Goal: Task Accomplishment & Management: Manage account settings

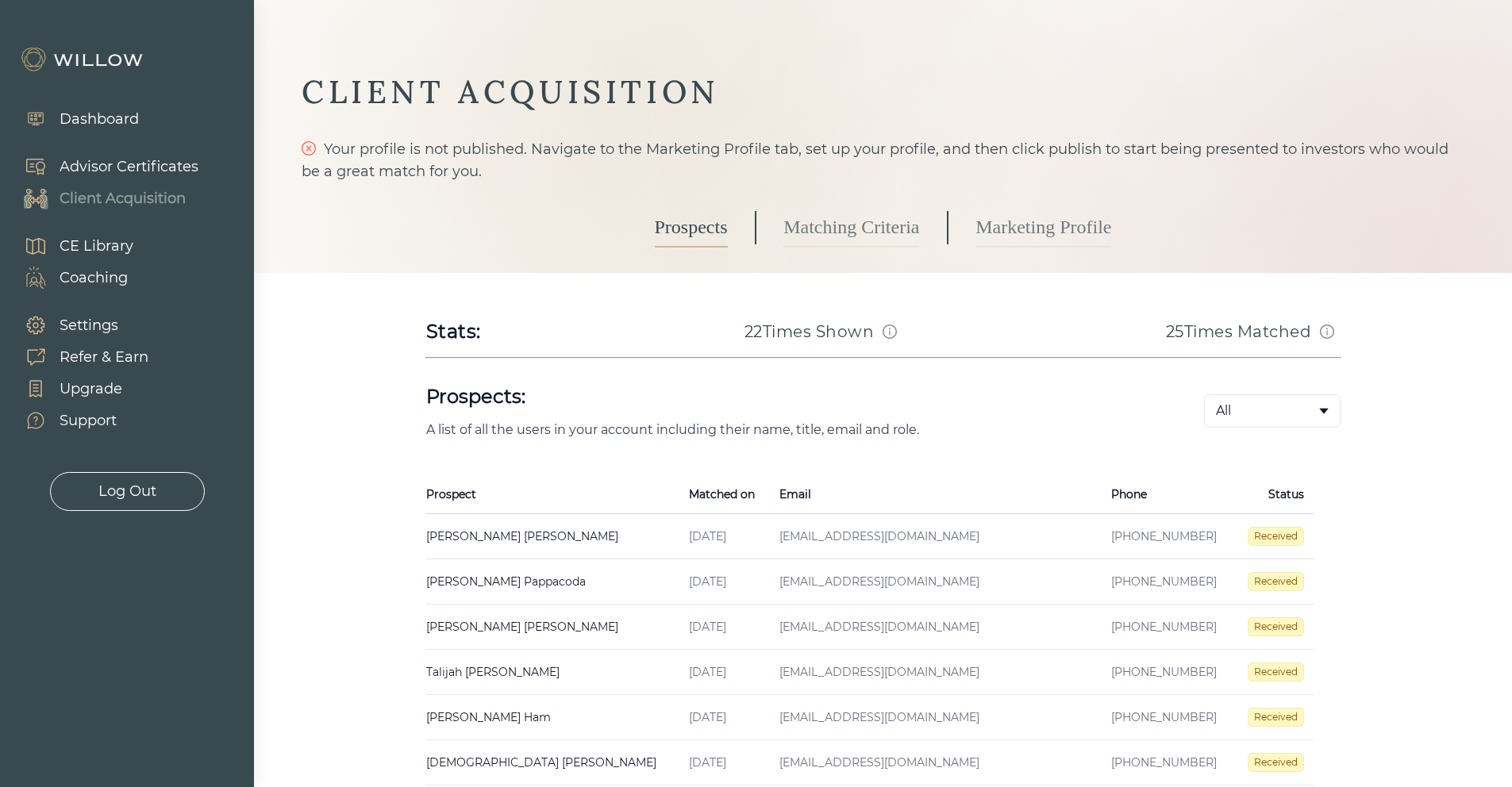
click at [1004, 226] on link "Marketing Profile" at bounding box center [1043, 227] width 136 height 39
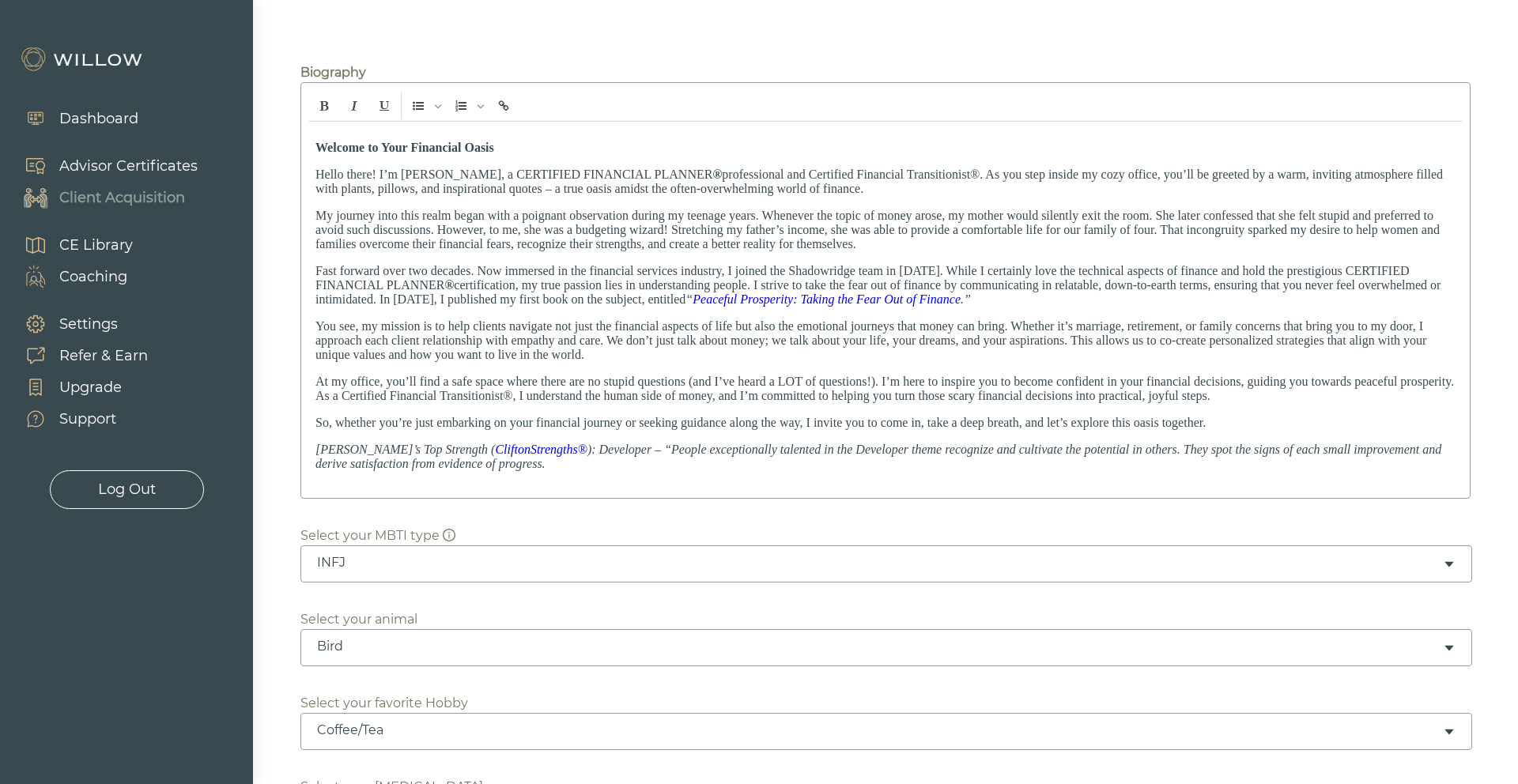
scroll to position [281, 0]
click at [1243, 232] on p "My journey into this realm began with a poignant observation during my teenage …" at bounding box center [885, 229] width 1140 height 43
drag, startPoint x: 1184, startPoint y: 227, endPoint x: 1161, endPoint y: 227, distance: 23.0
click at [1161, 227] on p "My journey into this realm began with a poignant observation during my teenage …" at bounding box center [885, 229] width 1140 height 43
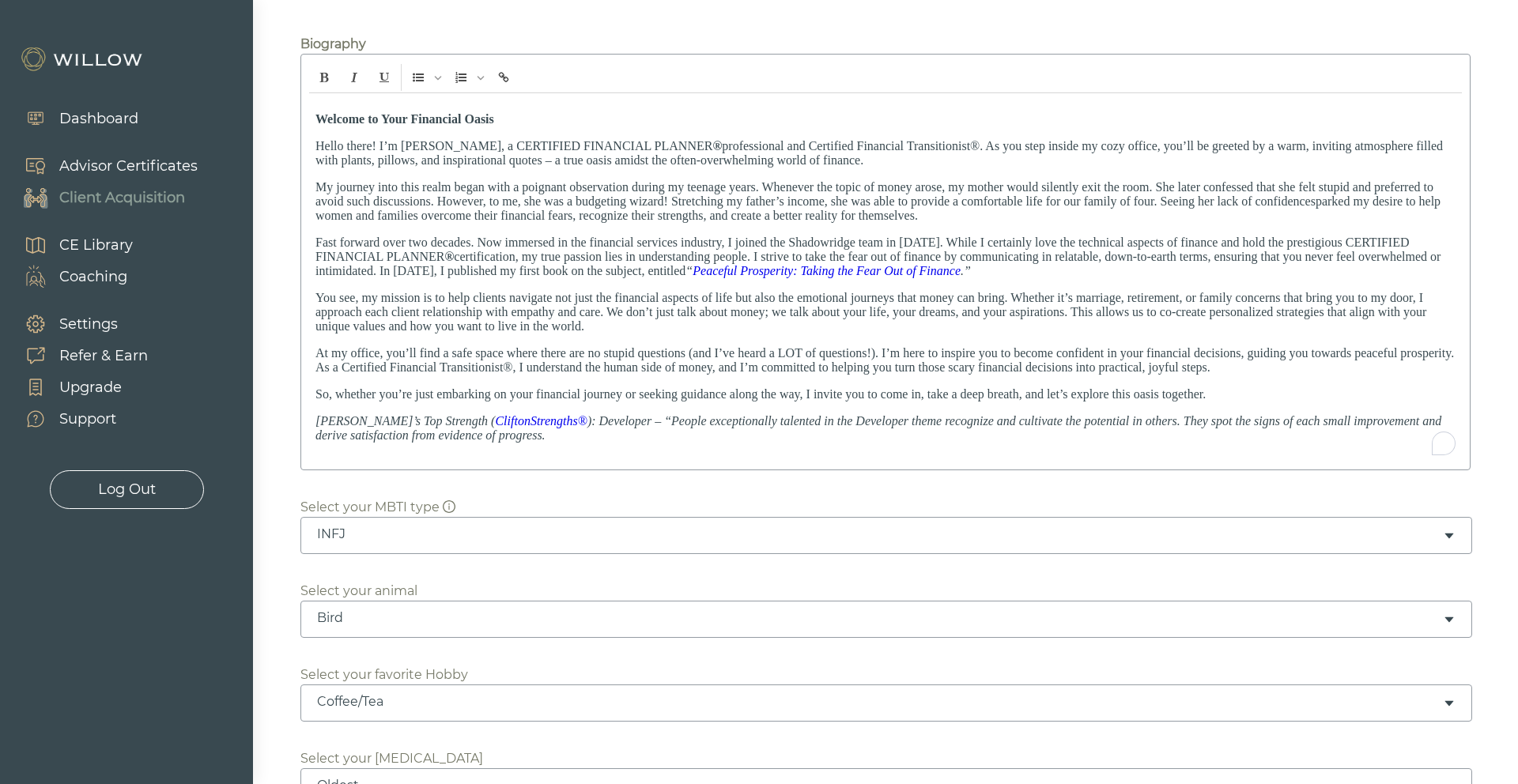
scroll to position [310, 0]
drag, startPoint x: 1325, startPoint y: 244, endPoint x: 1268, endPoint y: 244, distance: 57.0
click at [1268, 244] on p "Fast forward over two decades. Now immersed in the financial services industry,…" at bounding box center [885, 254] width 1140 height 43
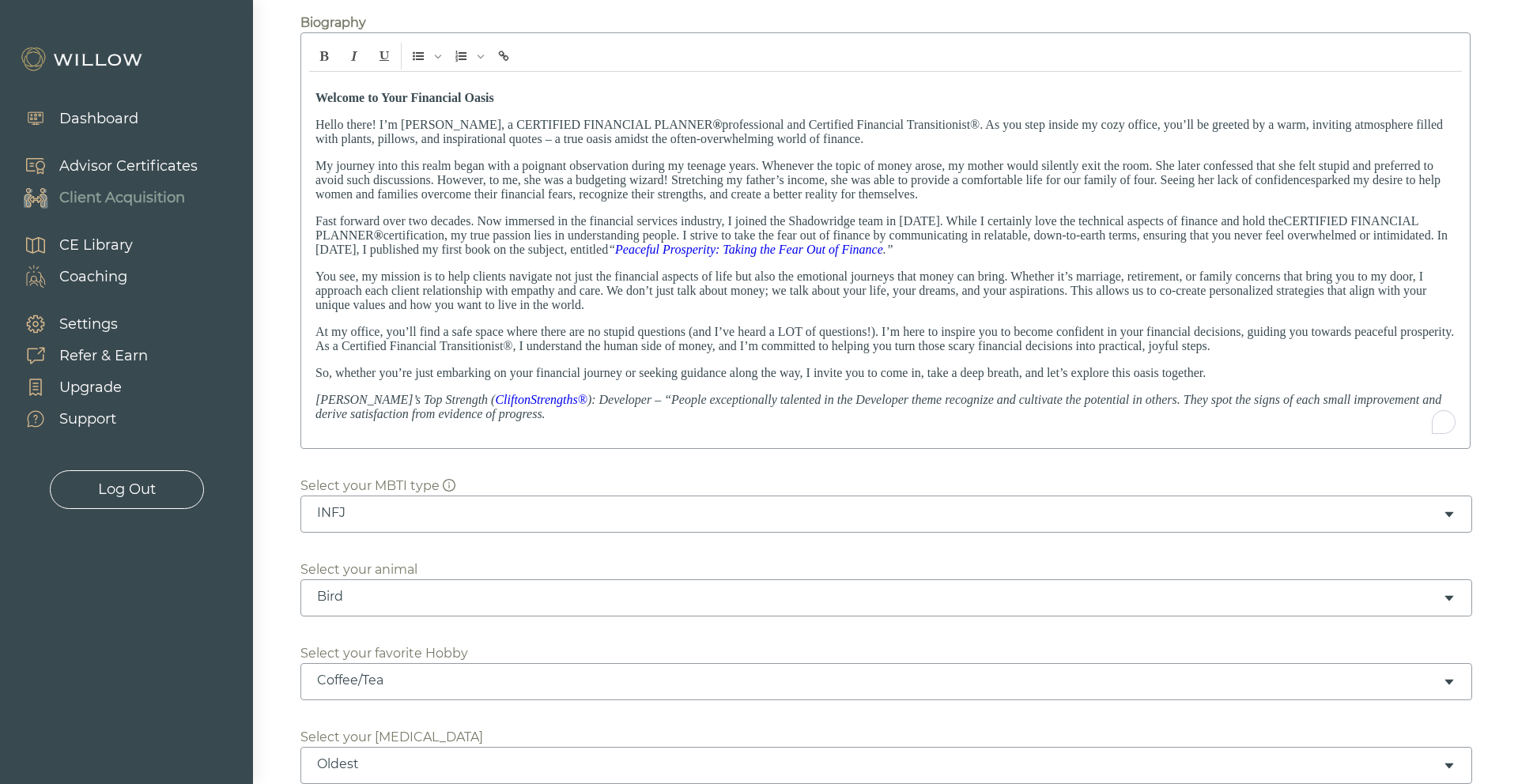
scroll to position [333, 0]
click at [581, 300] on p "You see, my mission is to help clients navigate not just the financial aspects …" at bounding box center [885, 286] width 1140 height 43
click at [1204, 286] on p "You see, my mission is to help clients navigate not just the financial aspects …" at bounding box center [885, 286] width 1140 height 43
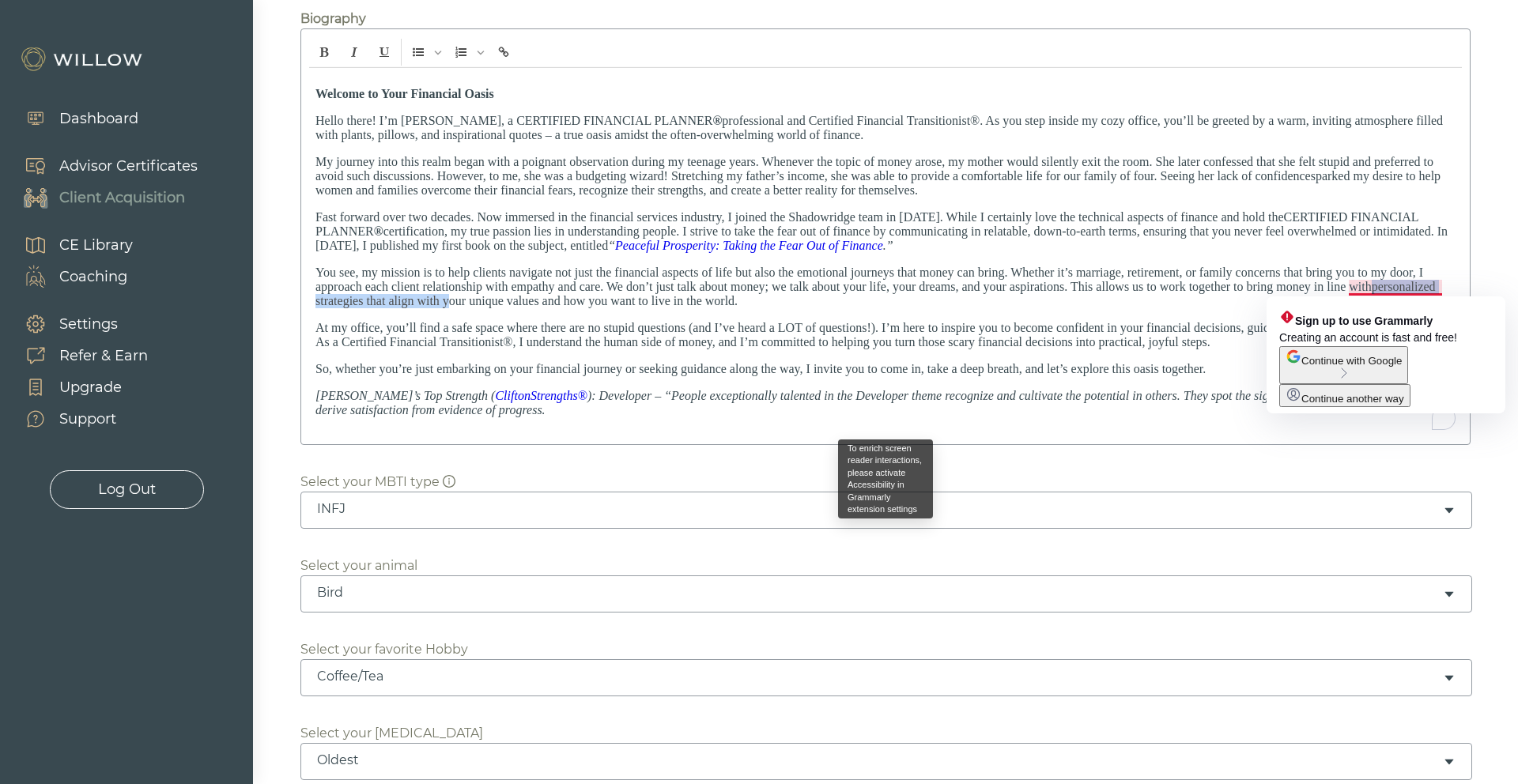
drag, startPoint x: 444, startPoint y: 302, endPoint x: 1375, endPoint y: 286, distance: 931.1
click at [1375, 286] on p "You see, my mission is to help clients navigate not just the financial aspects …" at bounding box center [885, 286] width 1140 height 43
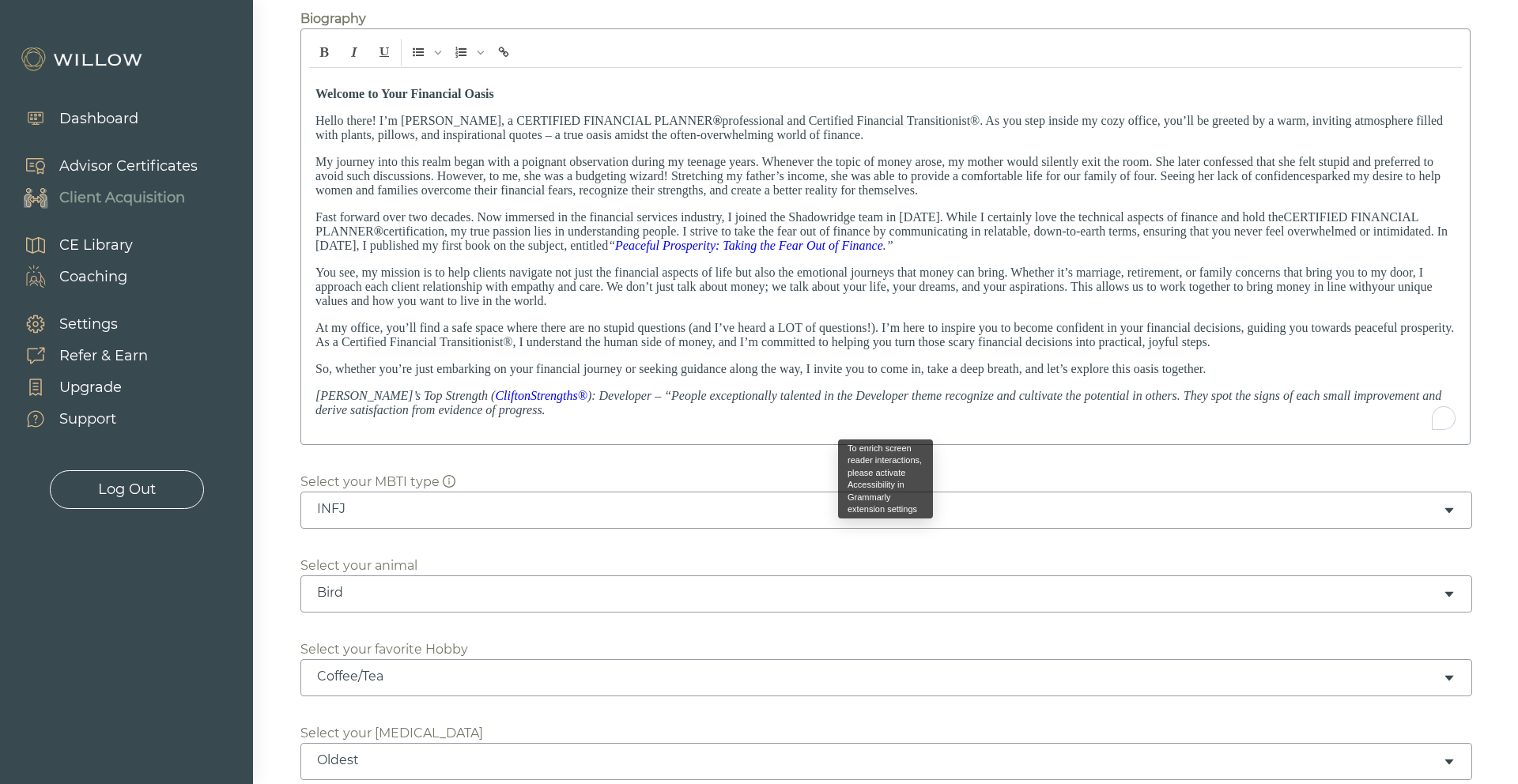
click at [1172, 374] on p "So, whether you’re just embarking on your financial journey or seeking guidance…" at bounding box center [885, 369] width 1140 height 15
drag, startPoint x: 1202, startPoint y: 367, endPoint x: 1071, endPoint y: 372, distance: 131.1
click at [1071, 372] on p "So, whether you’re just embarking on your financial journey or seeking guidance…" at bounding box center [885, 369] width 1140 height 15
click at [523, 422] on div "Welcome to Your Financial Oasis Hello there! I’m [PERSON_NAME], a CERTIFIED FIN…" at bounding box center [885, 252] width 1153 height 368
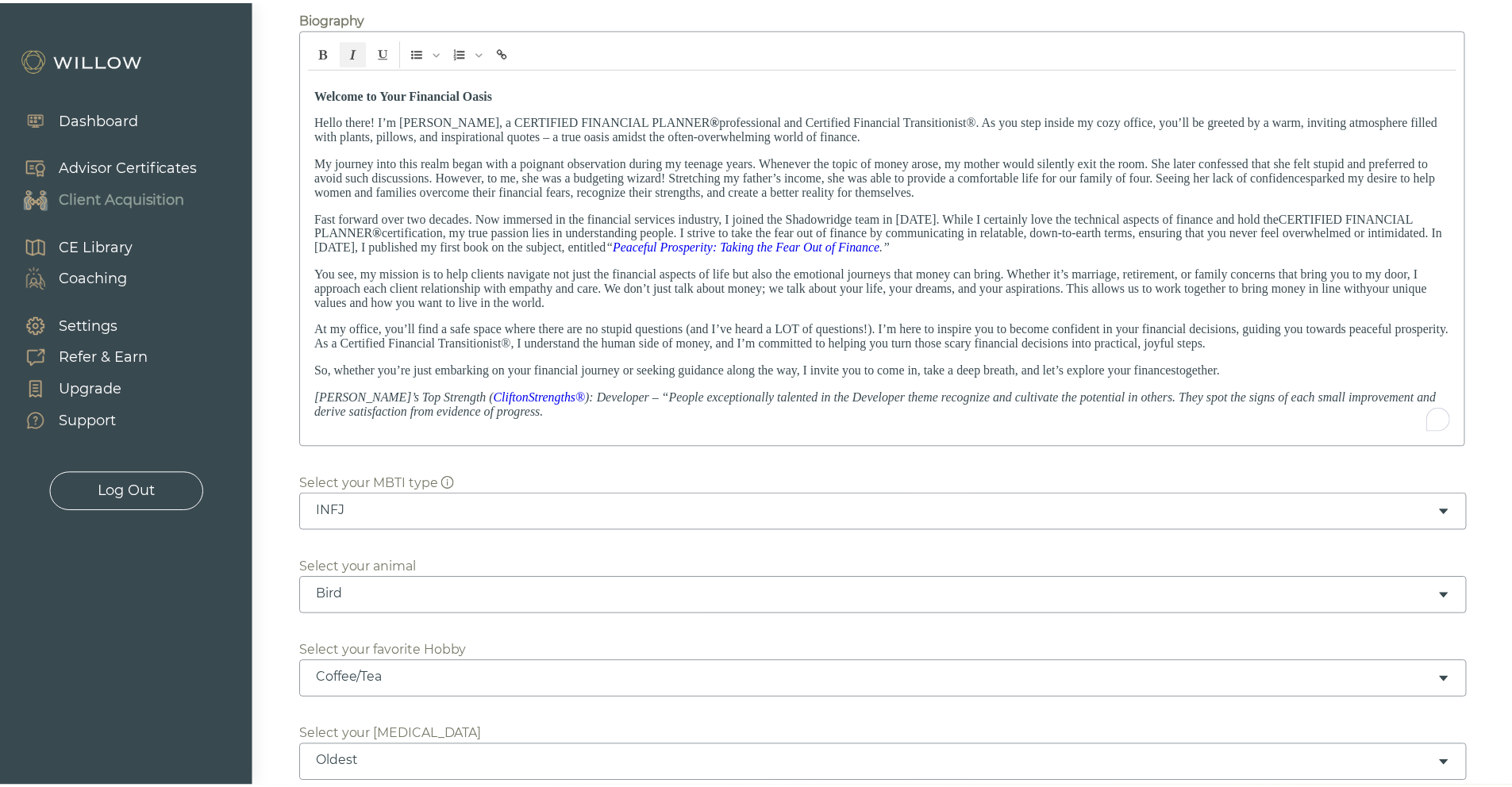
scroll to position [376, 0]
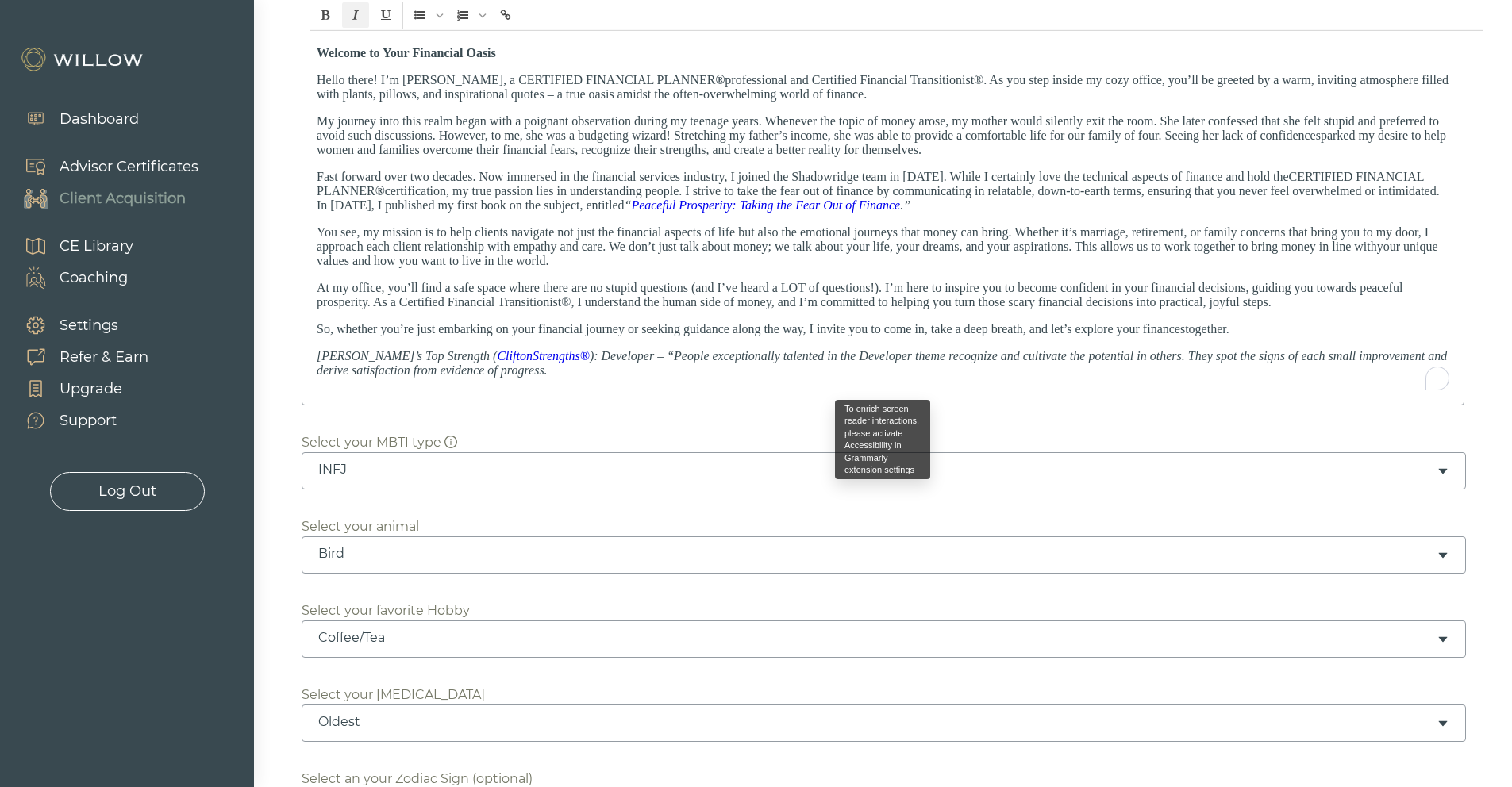
click at [1182, 327] on p "So, whether you’re just embarking on your financial journey or seeking guidance…" at bounding box center [882, 329] width 1132 height 15
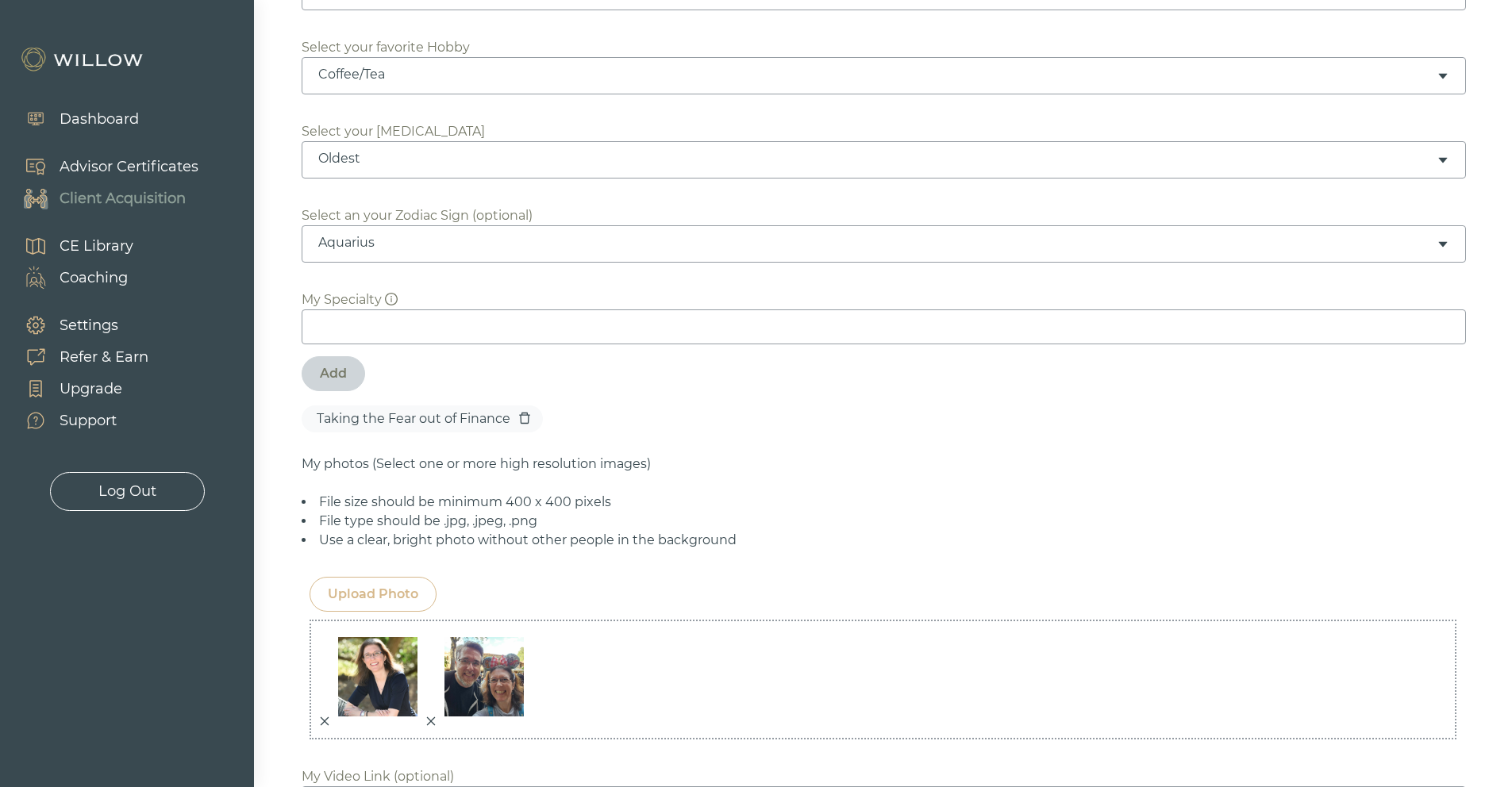
scroll to position [944, 0]
click at [394, 320] on input at bounding box center [883, 322] width 1164 height 35
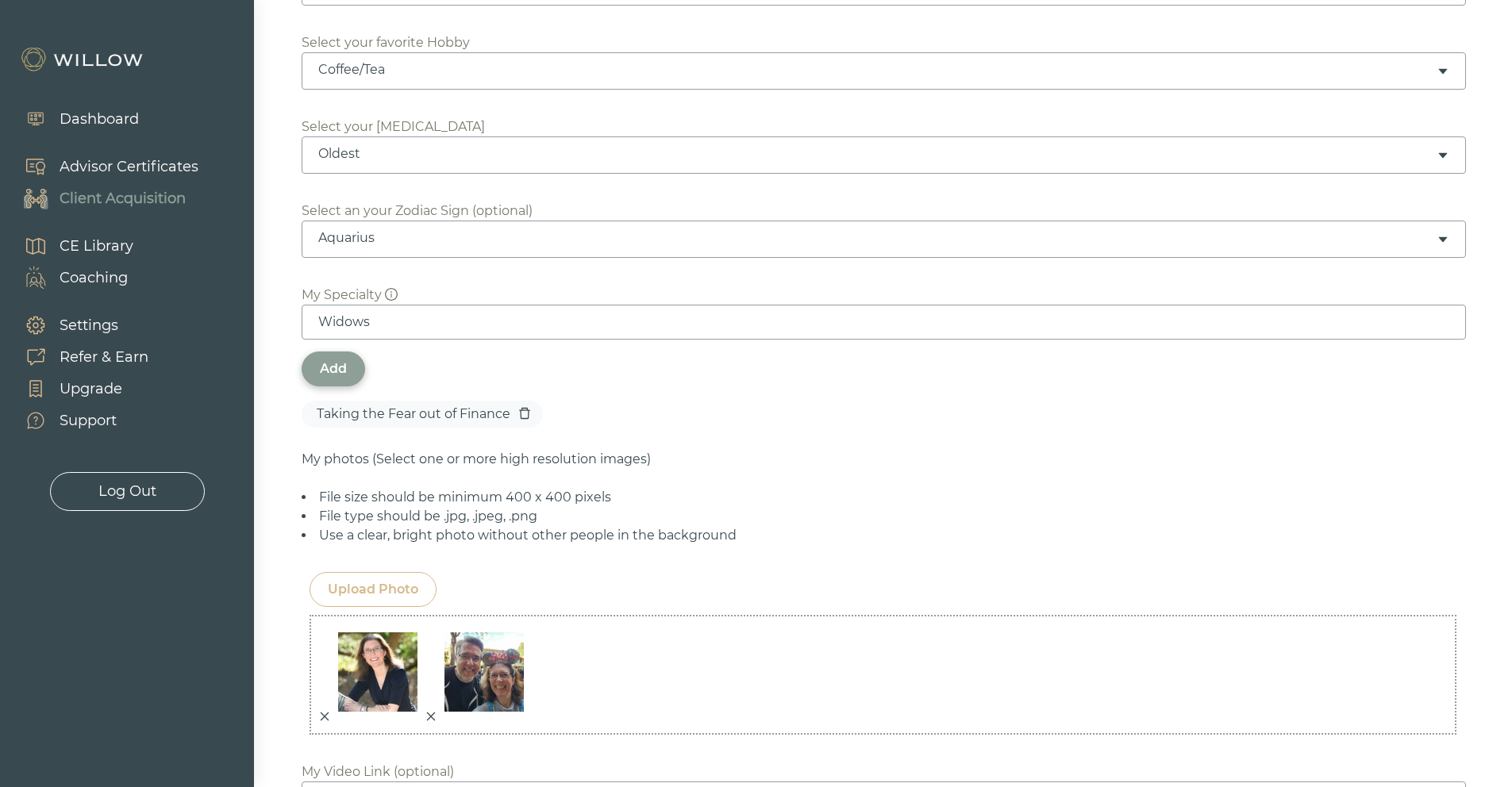
type input "Widows"
click at [322, 359] on div "Add" at bounding box center [333, 368] width 27 height 19
click at [426, 317] on input at bounding box center [883, 322] width 1164 height 35
type input "Retirees"
click at [343, 359] on div "Add" at bounding box center [333, 368] width 27 height 19
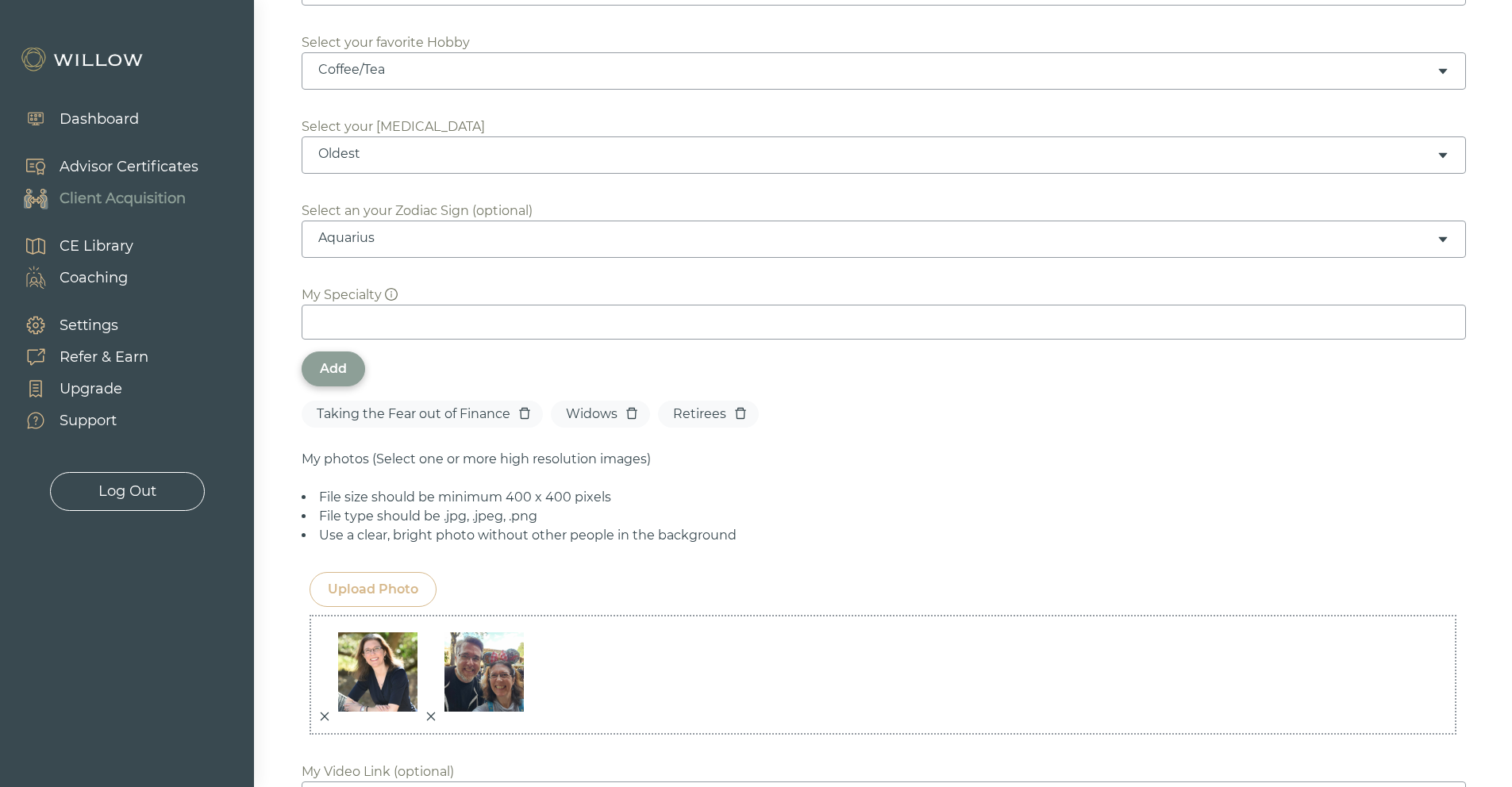
click at [362, 320] on input at bounding box center [883, 322] width 1164 height 35
type input "Teachers"
click at [320, 359] on div "Add" at bounding box center [333, 368] width 27 height 19
click at [356, 316] on input at bounding box center [883, 322] width 1164 height 35
type input "Women"
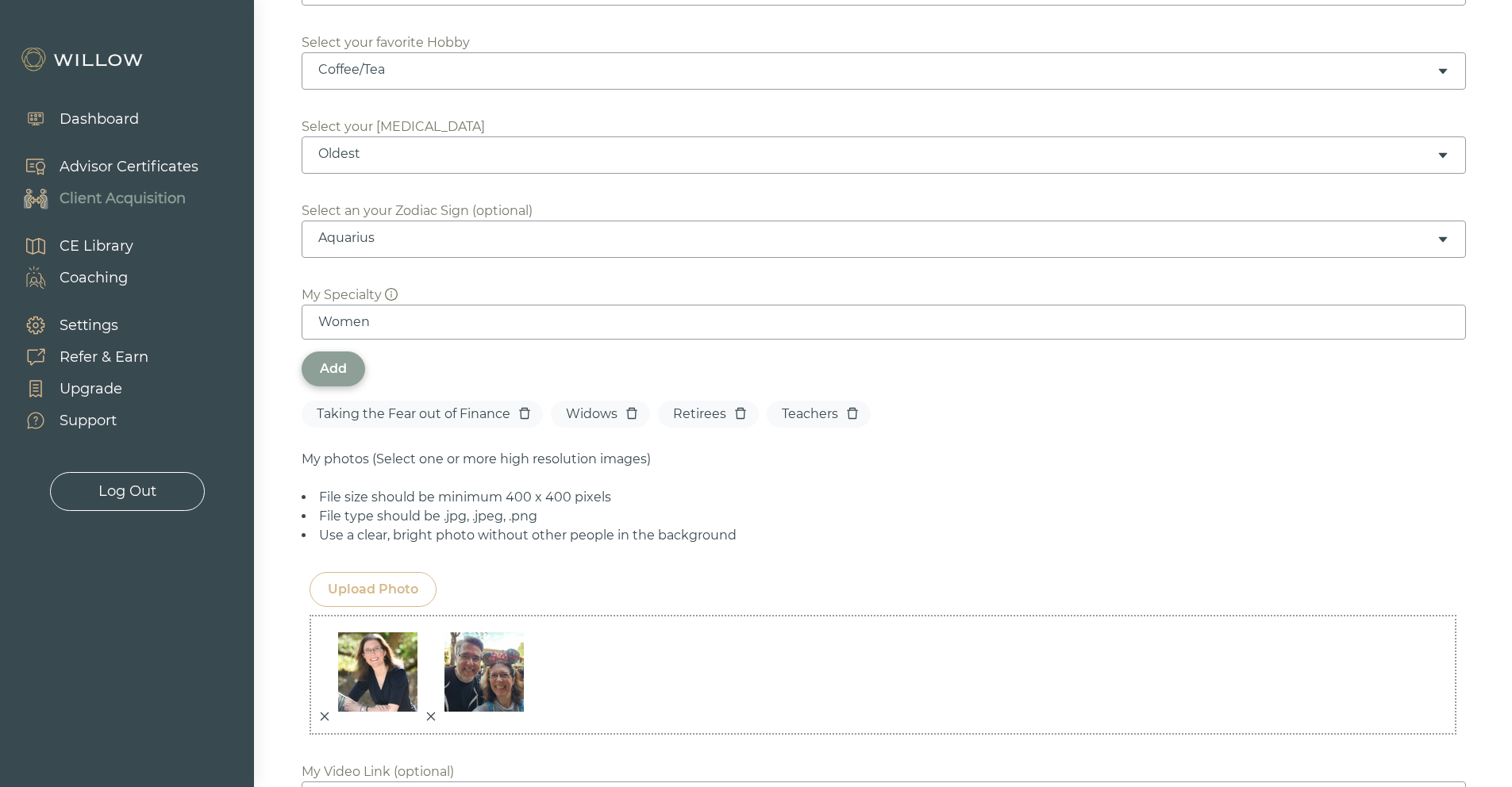
click at [319, 368] on div "Add" at bounding box center [333, 368] width 27 height 19
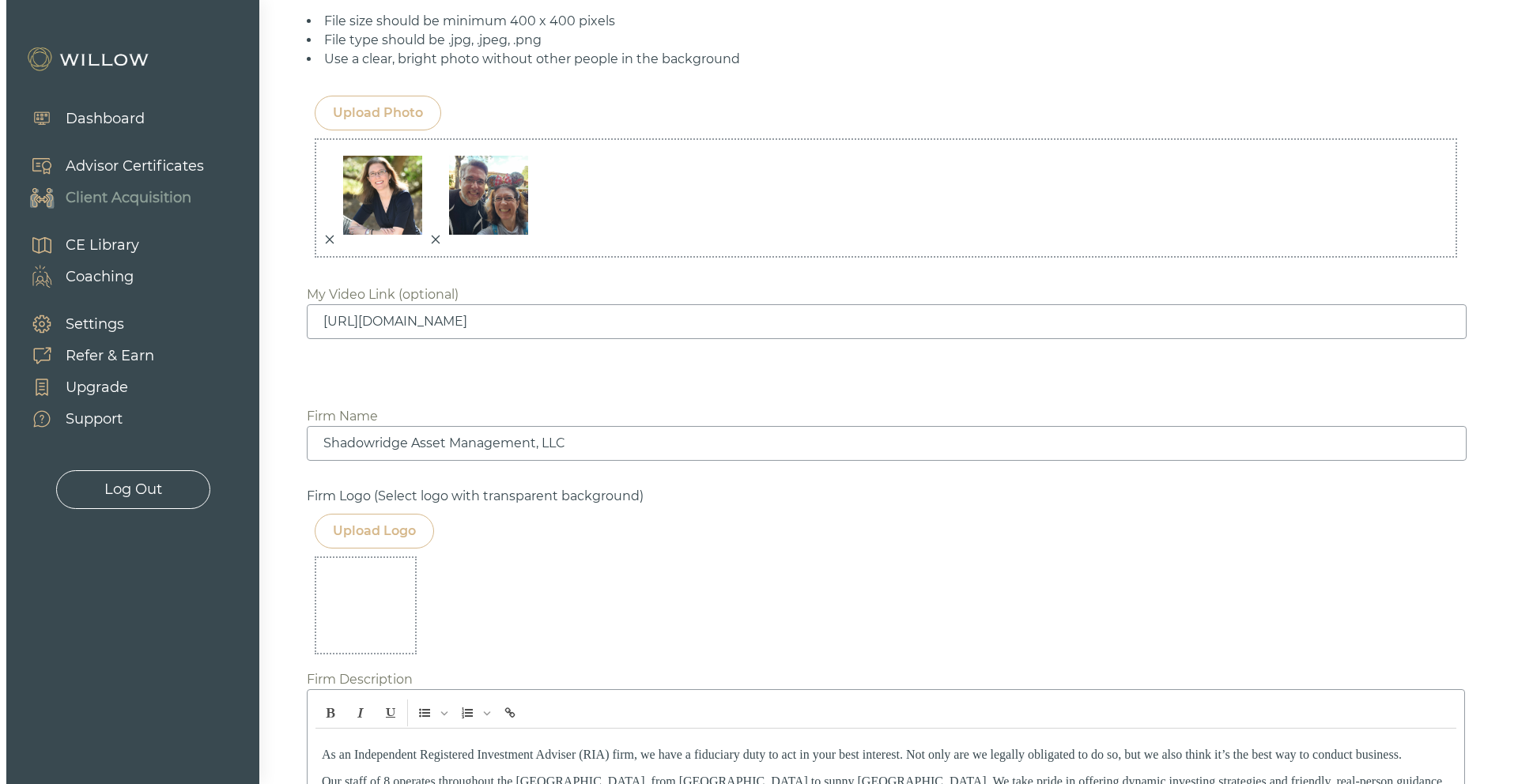
scroll to position [1439, 0]
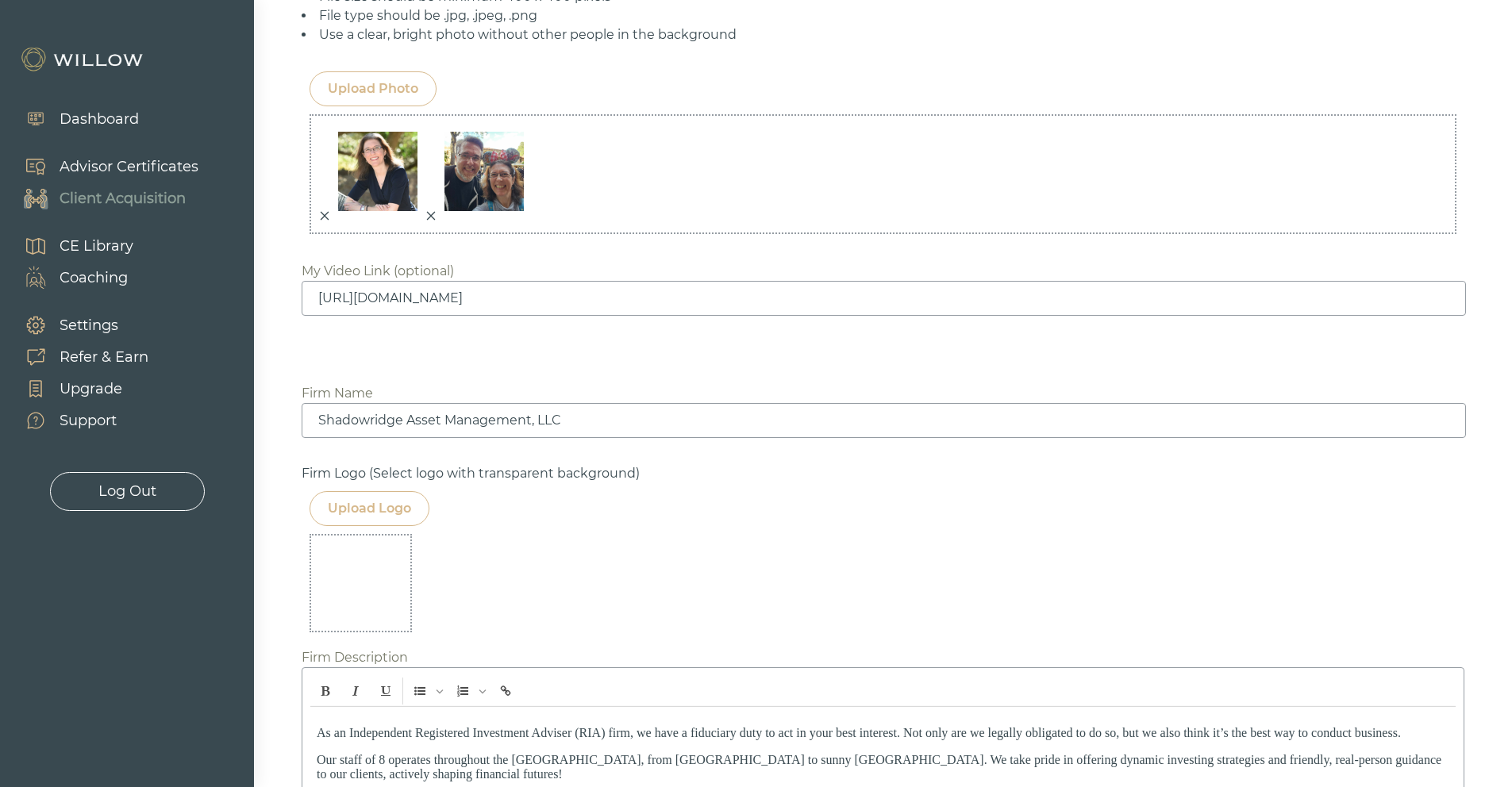
click at [780, 301] on input "[URL][DOMAIN_NAME]" at bounding box center [883, 298] width 1164 height 35
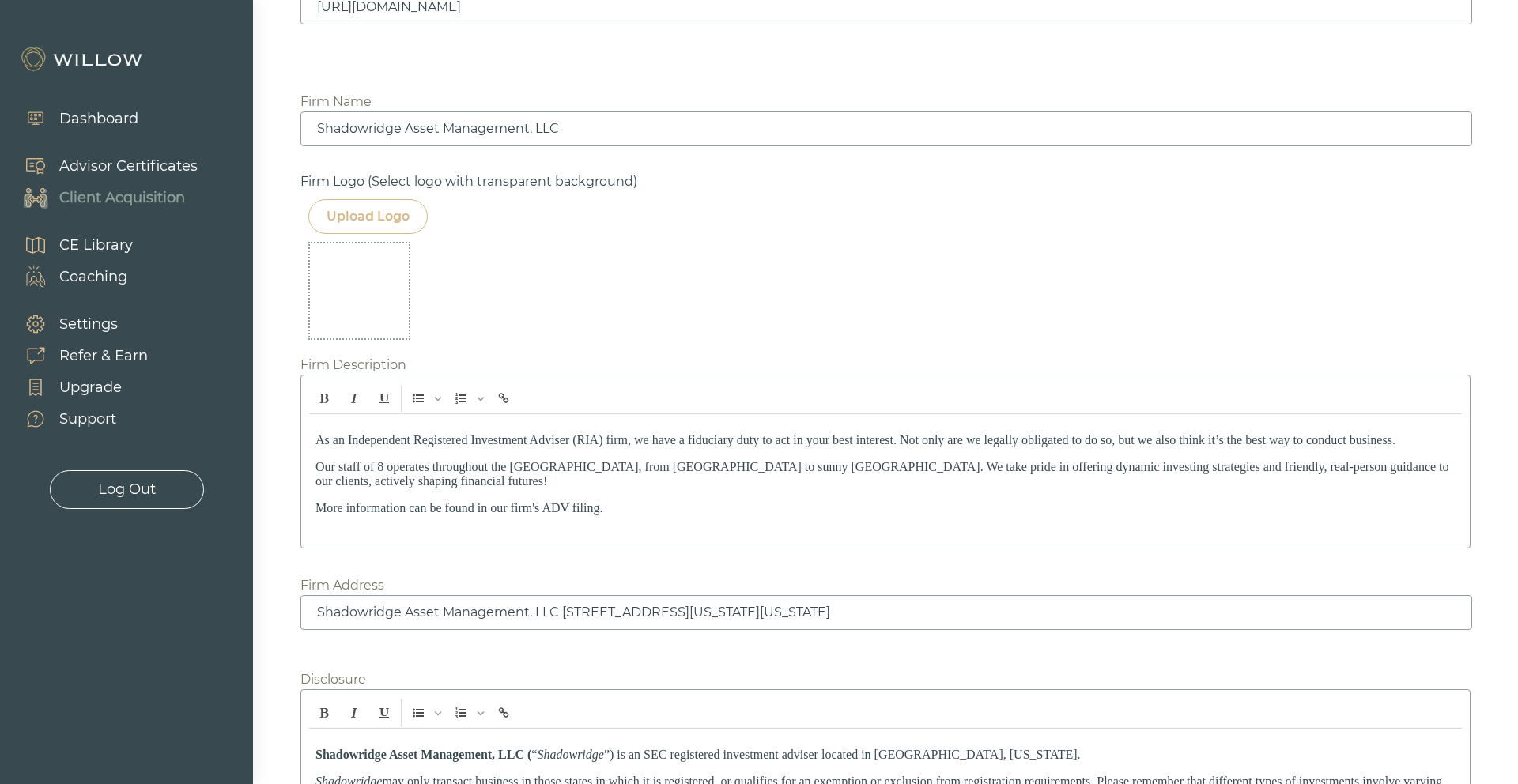
scroll to position [1731, 0]
click at [391, 226] on div "Upload Logo" at bounding box center [367, 214] width 119 height 35
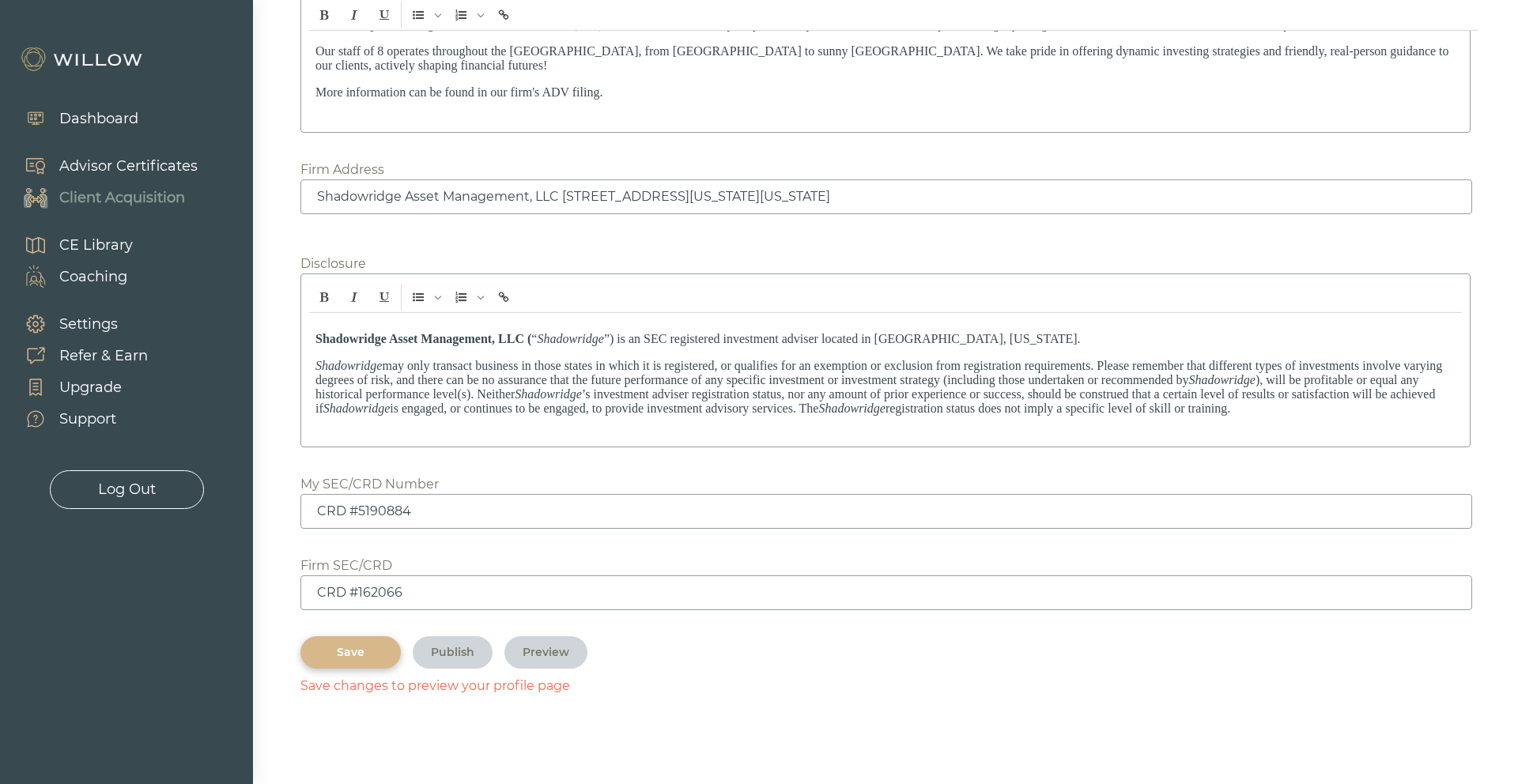
scroll to position [2705, 0]
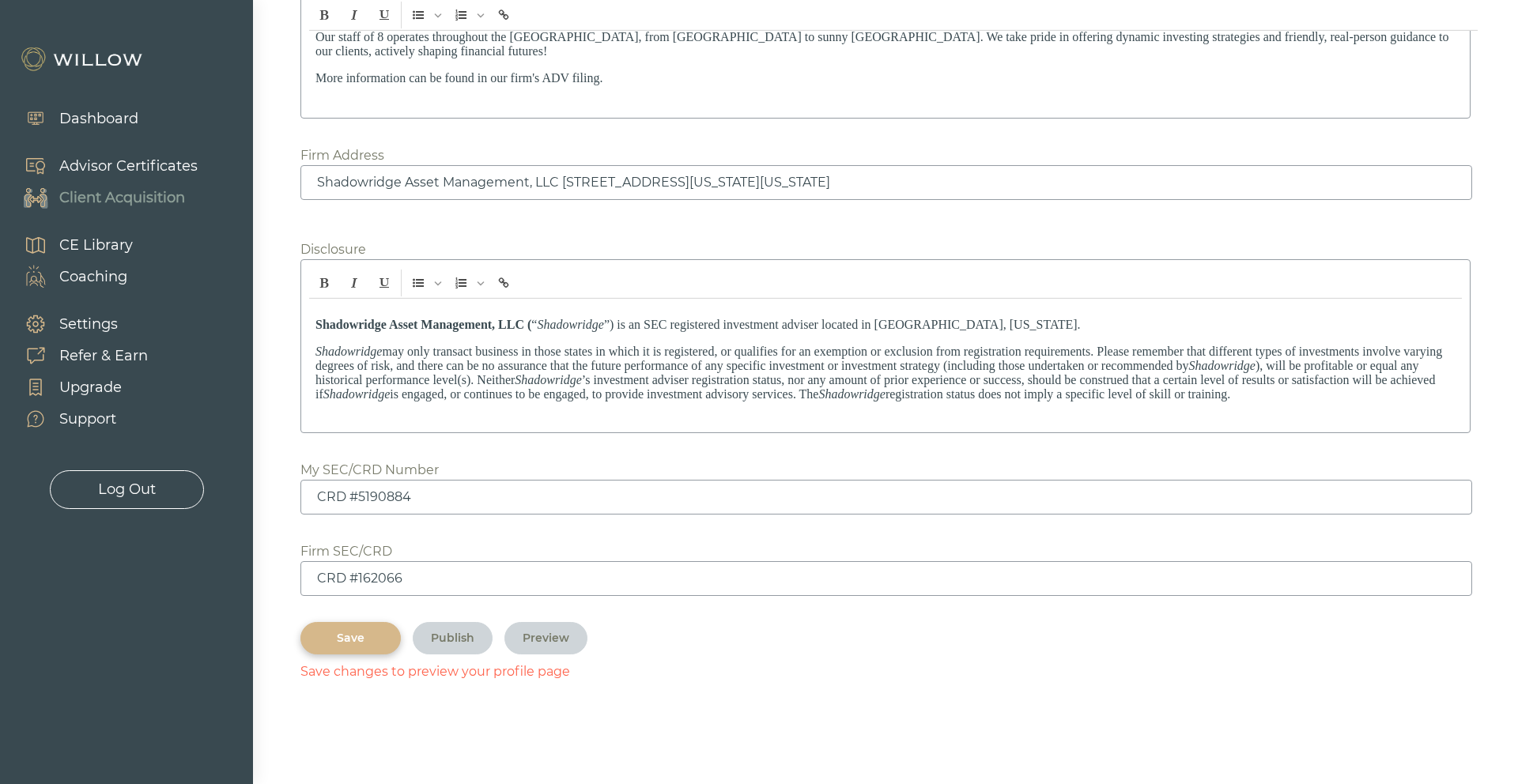
click at [365, 634] on div "Save" at bounding box center [350, 638] width 64 height 16
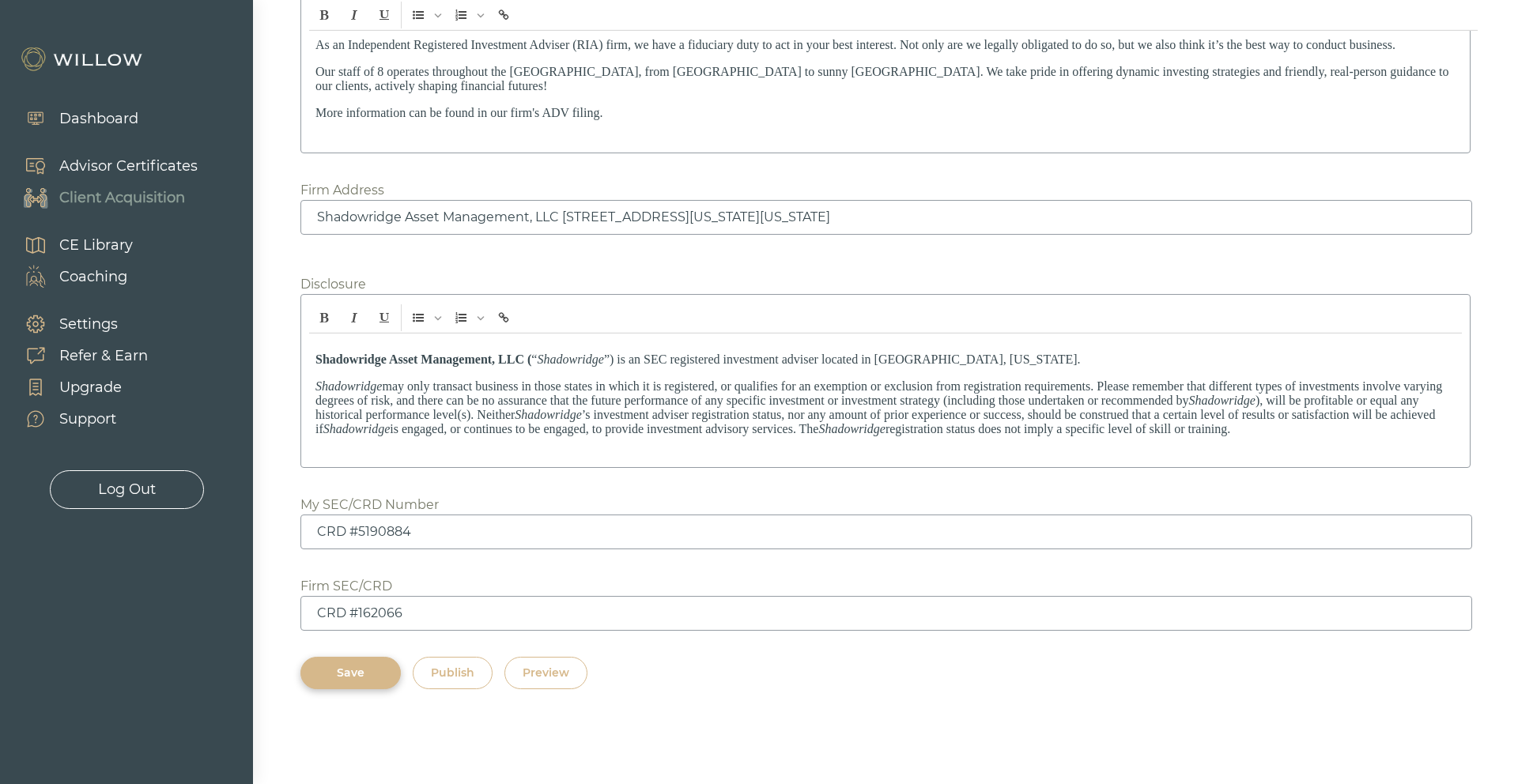
click at [364, 676] on div "Save" at bounding box center [350, 672] width 64 height 16
